Goal: Information Seeking & Learning: Learn about a topic

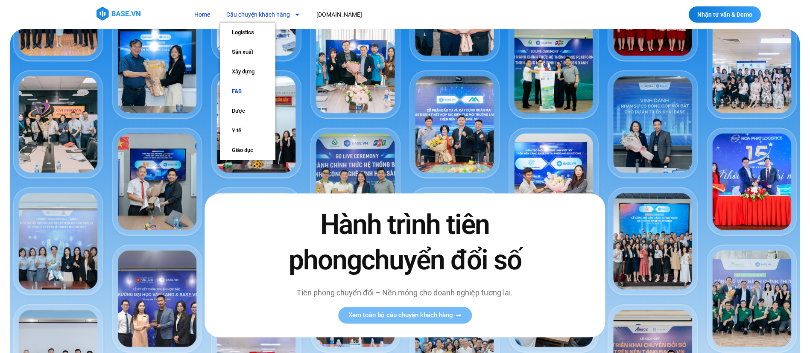
click at [234, 90] on link "F&B" at bounding box center [247, 92] width 55 height 20
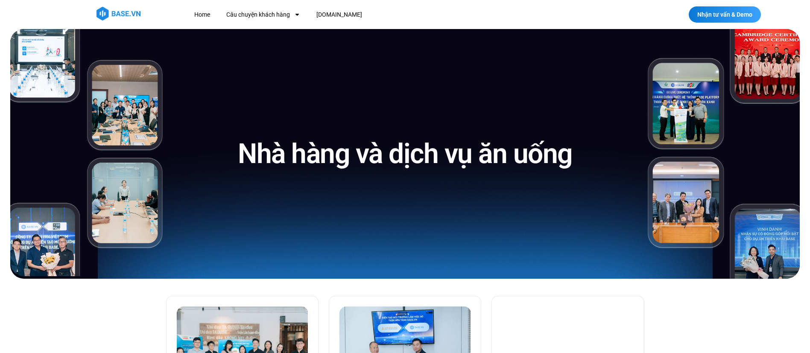
scroll to position [235, 0]
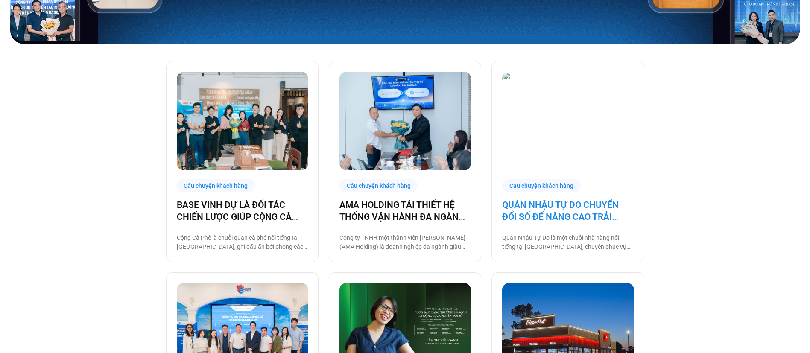
click at [576, 219] on link "QUÁN NHẬU TỰ DO CHUYỂN ĐỔI SỐ ĐỂ NÂNG CAO TRẢI NGHIỆM CHO 1000 NHÂN SỰ" at bounding box center [567, 211] width 131 height 24
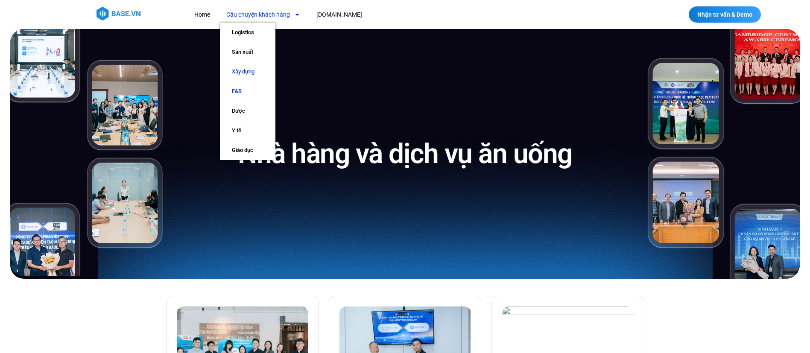
click at [238, 70] on link "Xây dựng" at bounding box center [247, 72] width 55 height 20
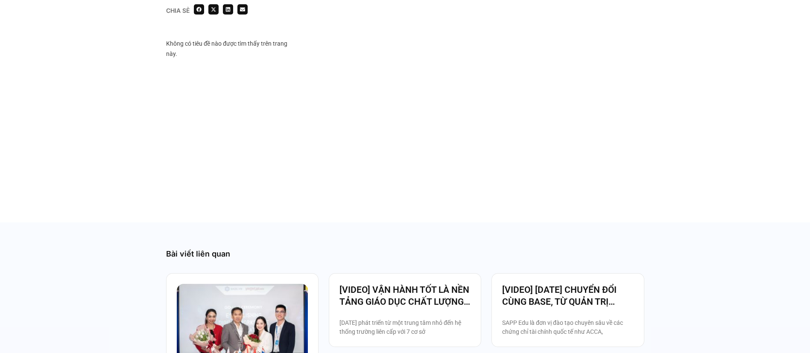
scroll to position [1643, 0]
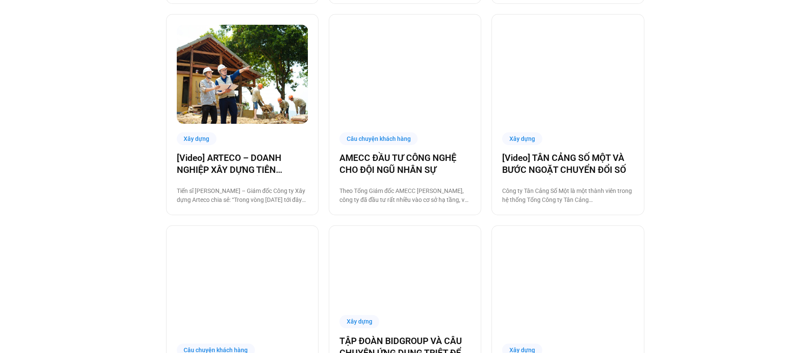
scroll to position [939, 0]
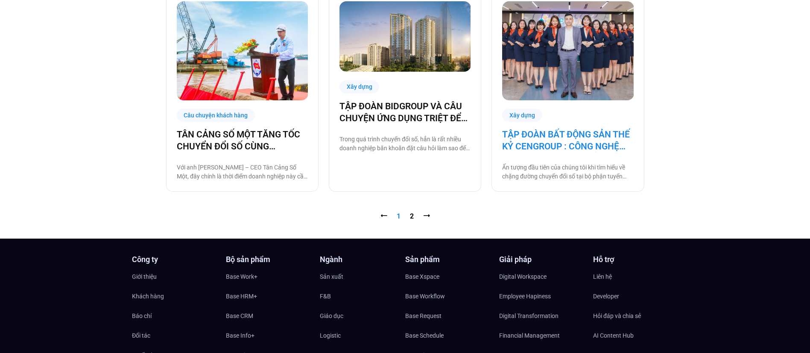
click at [515, 150] on link "TẬP ĐOÀN BẤT ĐỘNG SẢN THẾ KỶ CENGROUP : CÔNG NGHỆ HÓA HOẠT ĐỘNG TUYỂN DỤNG CÙNG…" at bounding box center [567, 140] width 131 height 24
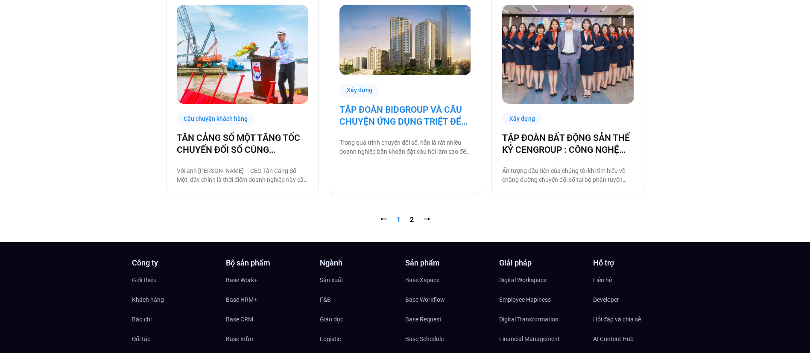
click at [390, 109] on link "TẬP ĐOÀN BIDGROUP VÀ CÂU CHUYỆN ỨNG DỤNG TRIỆT ĐỂ CÔNG NGHỆ BASE TRONG VẬN HÀNH…" at bounding box center [404, 116] width 131 height 24
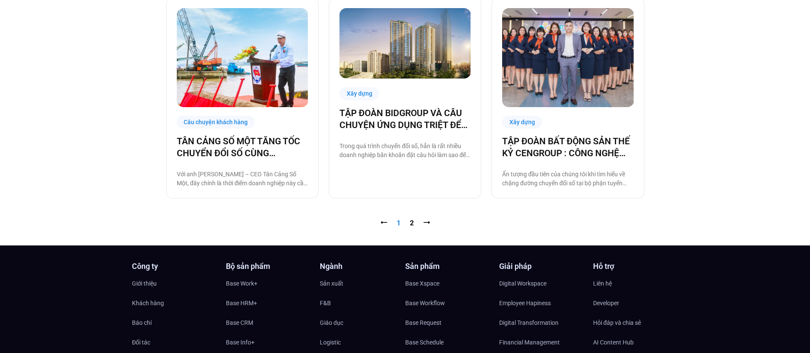
click at [414, 223] on nav "⭠ Trang 1 Trang 2 ⭢" at bounding box center [405, 223] width 478 height 10
click at [410, 222] on link "Trang 2" at bounding box center [412, 223] width 4 height 8
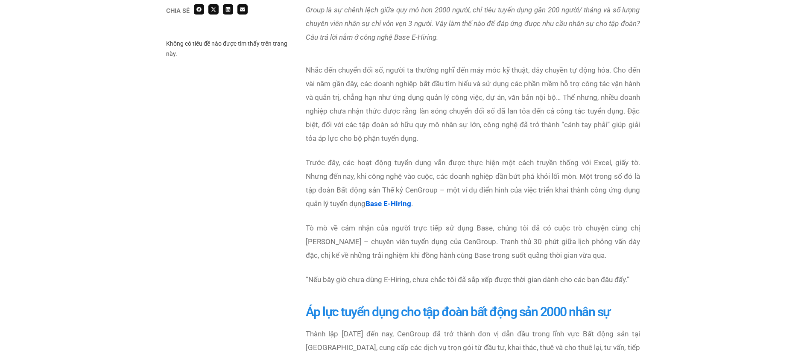
scroll to position [235, 0]
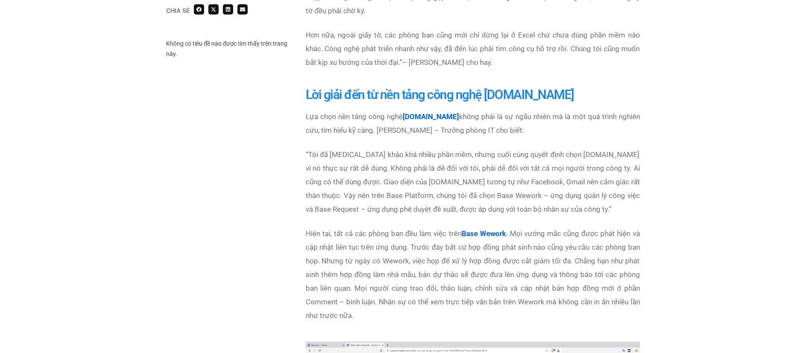
scroll to position [1643, 0]
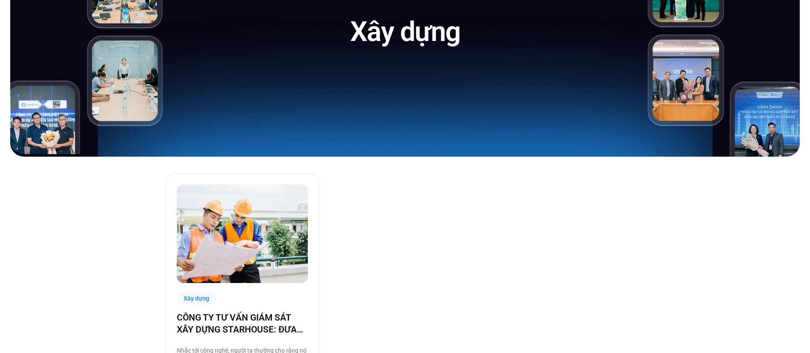
scroll to position [238, 0]
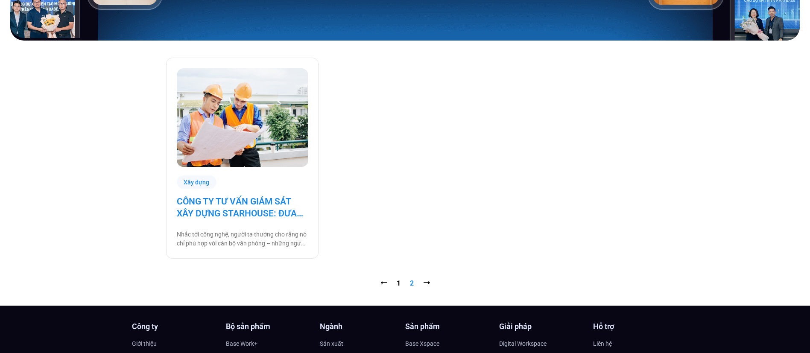
click at [258, 204] on link "CÔNG TY TƯ VẤN GIÁM SÁT XÂY DỰNG STARHOUSE: ĐƯA CÔNG NGHỆ ĐẾN VỚI NHÂN SỰ TẠI C…" at bounding box center [242, 207] width 131 height 24
click at [386, 287] on link "⭠" at bounding box center [383, 283] width 7 height 8
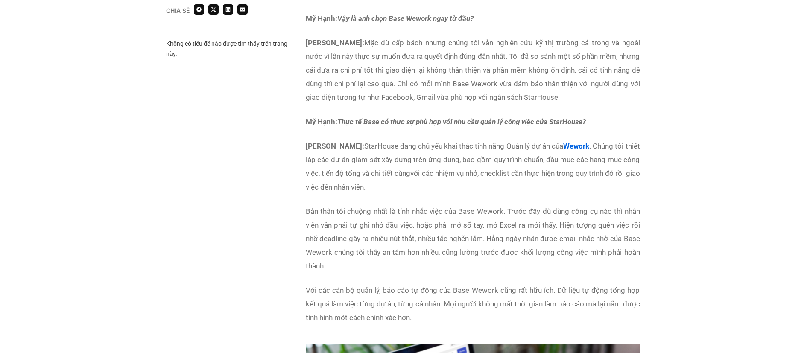
scroll to position [2113, 0]
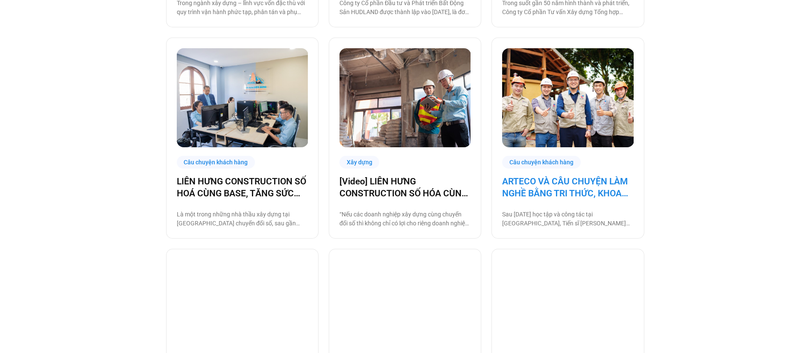
scroll to position [704, 0]
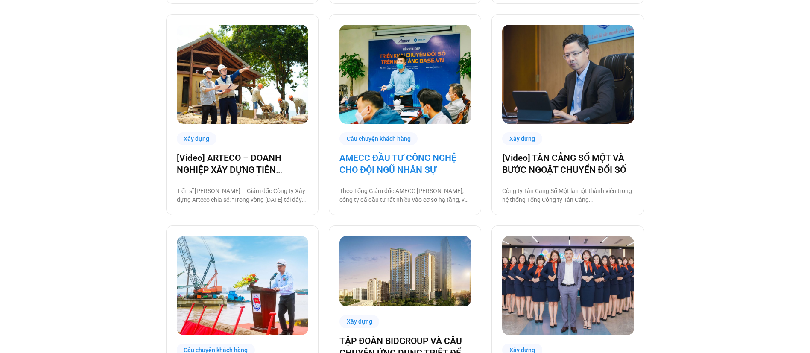
click at [369, 165] on link "AMECC ĐẦU TƯ CÔNG NGHỆ CHO ĐỘI NGŨ NHÂN SỰ" at bounding box center [404, 164] width 131 height 24
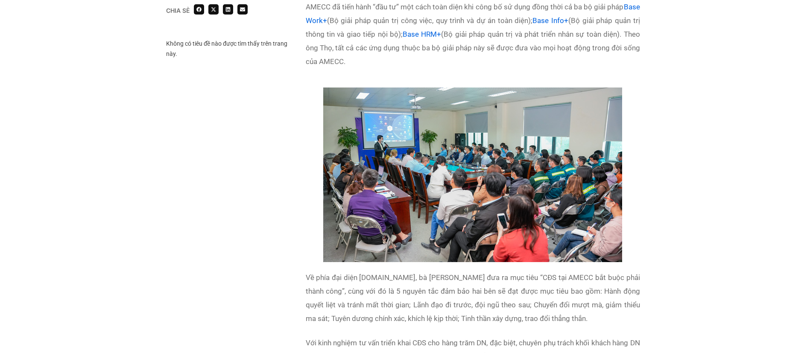
scroll to position [939, 0]
